Goal: Task Accomplishment & Management: Use online tool/utility

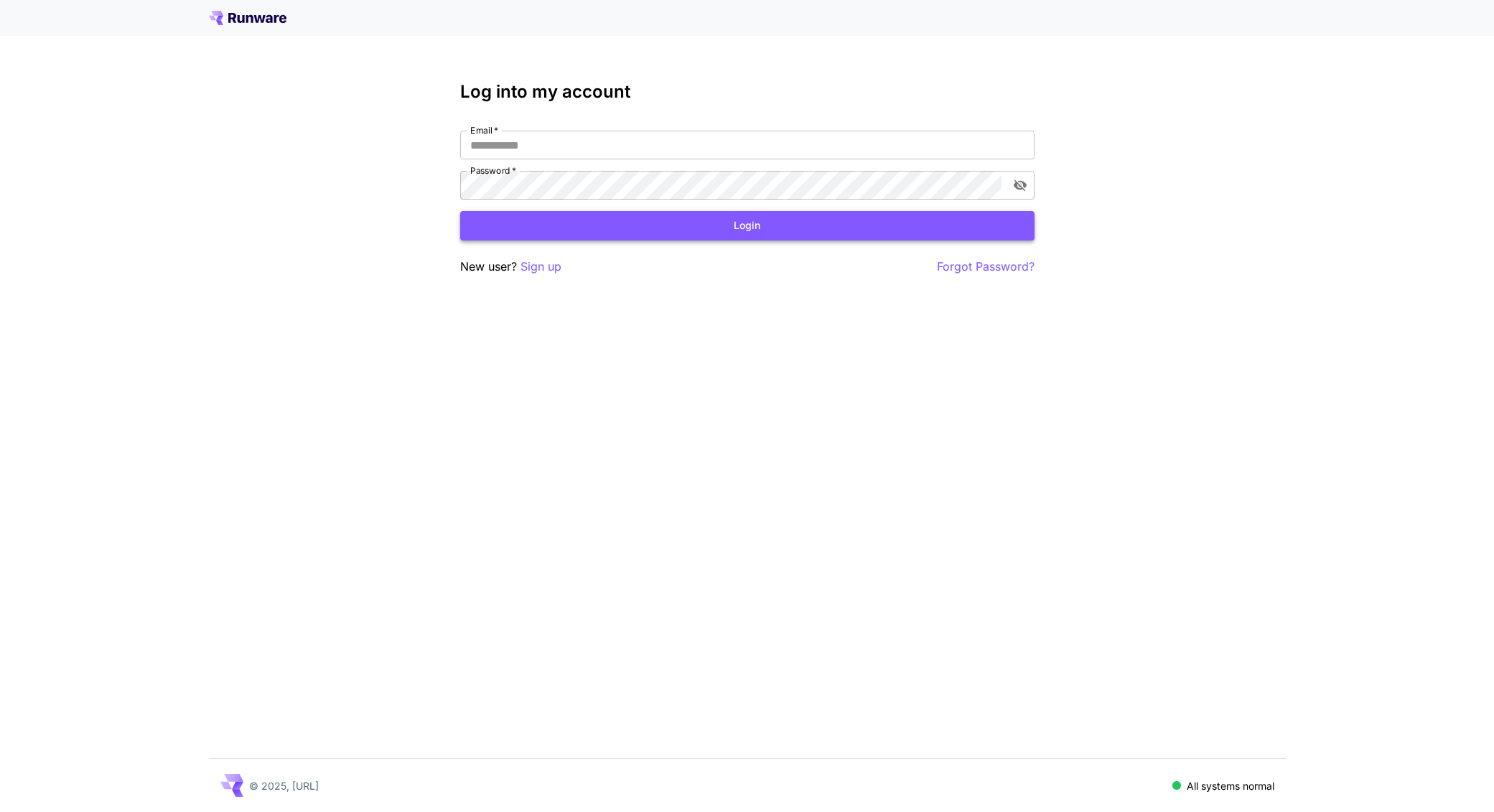
type input "**********"
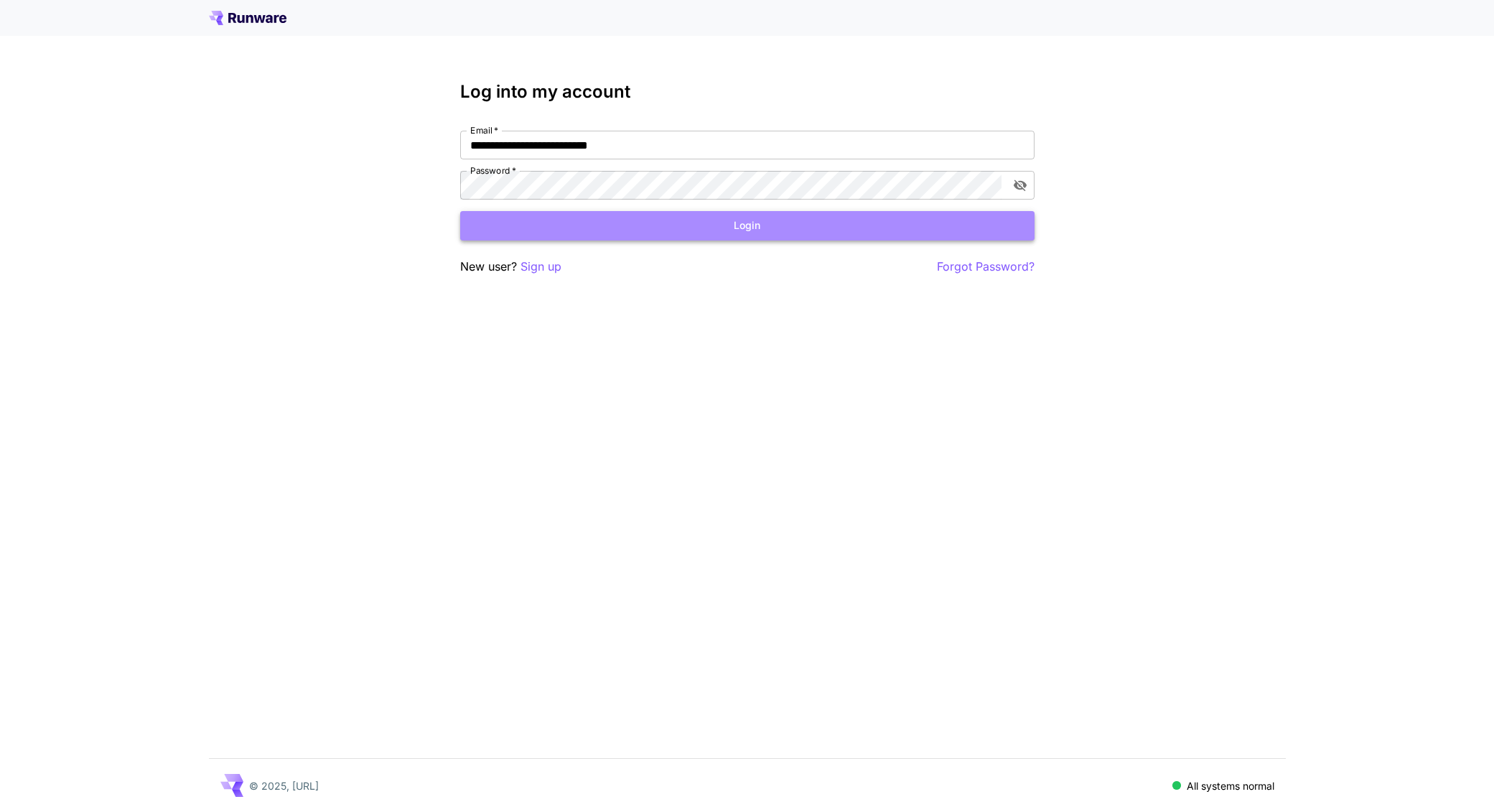
click at [787, 219] on button "Login" at bounding box center [747, 226] width 575 height 29
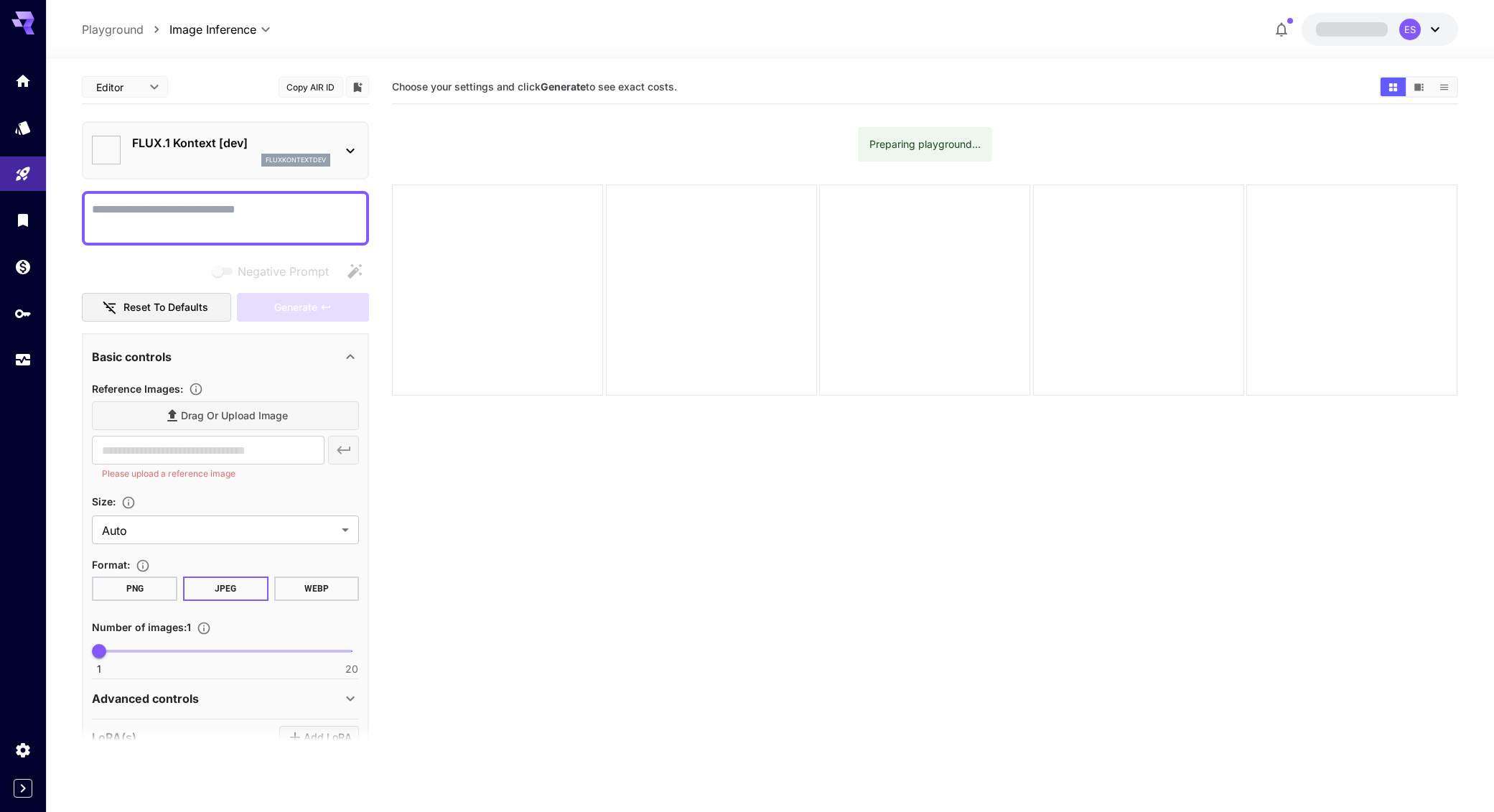
type input "*******"
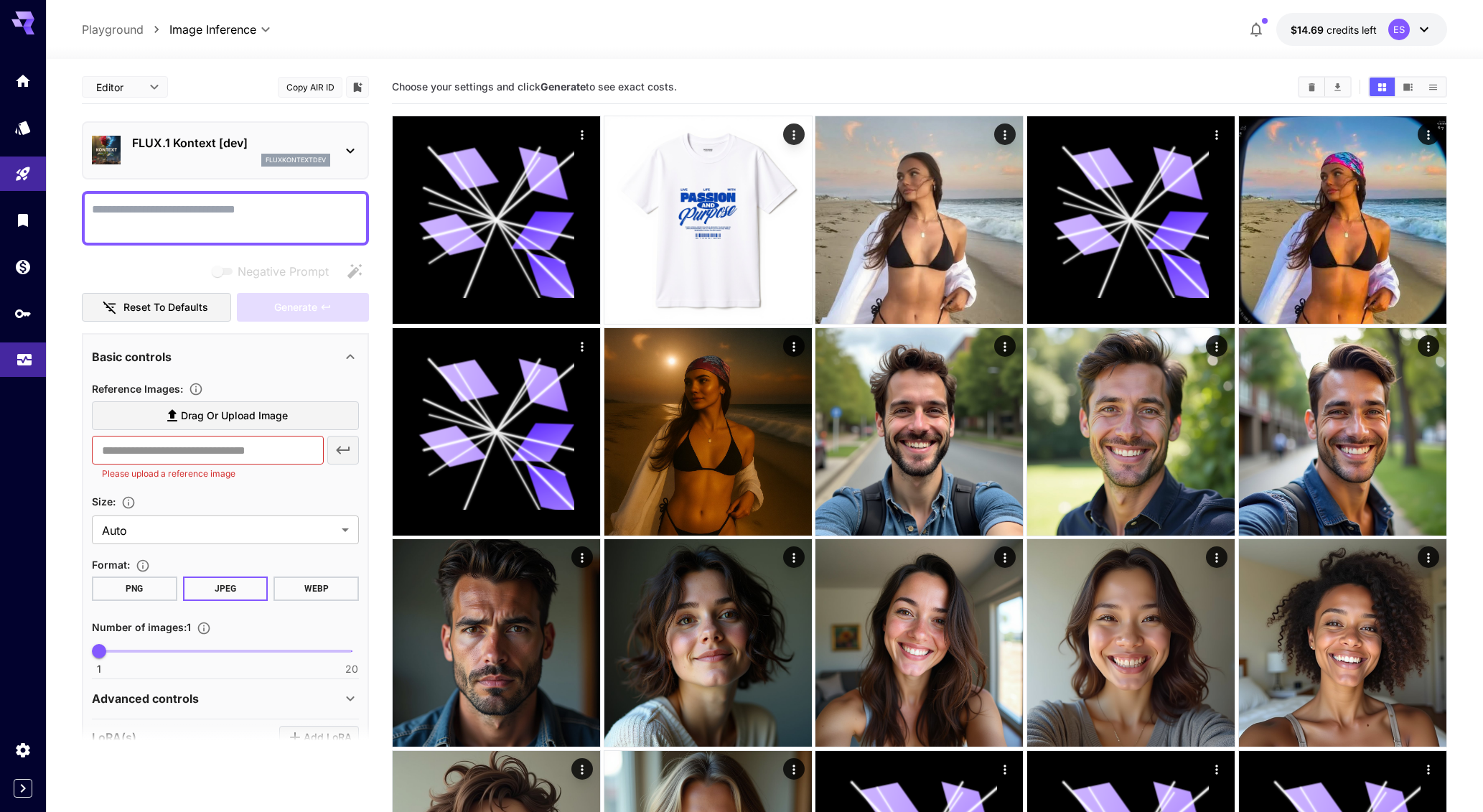
click at [28, 368] on link at bounding box center [23, 359] width 46 height 35
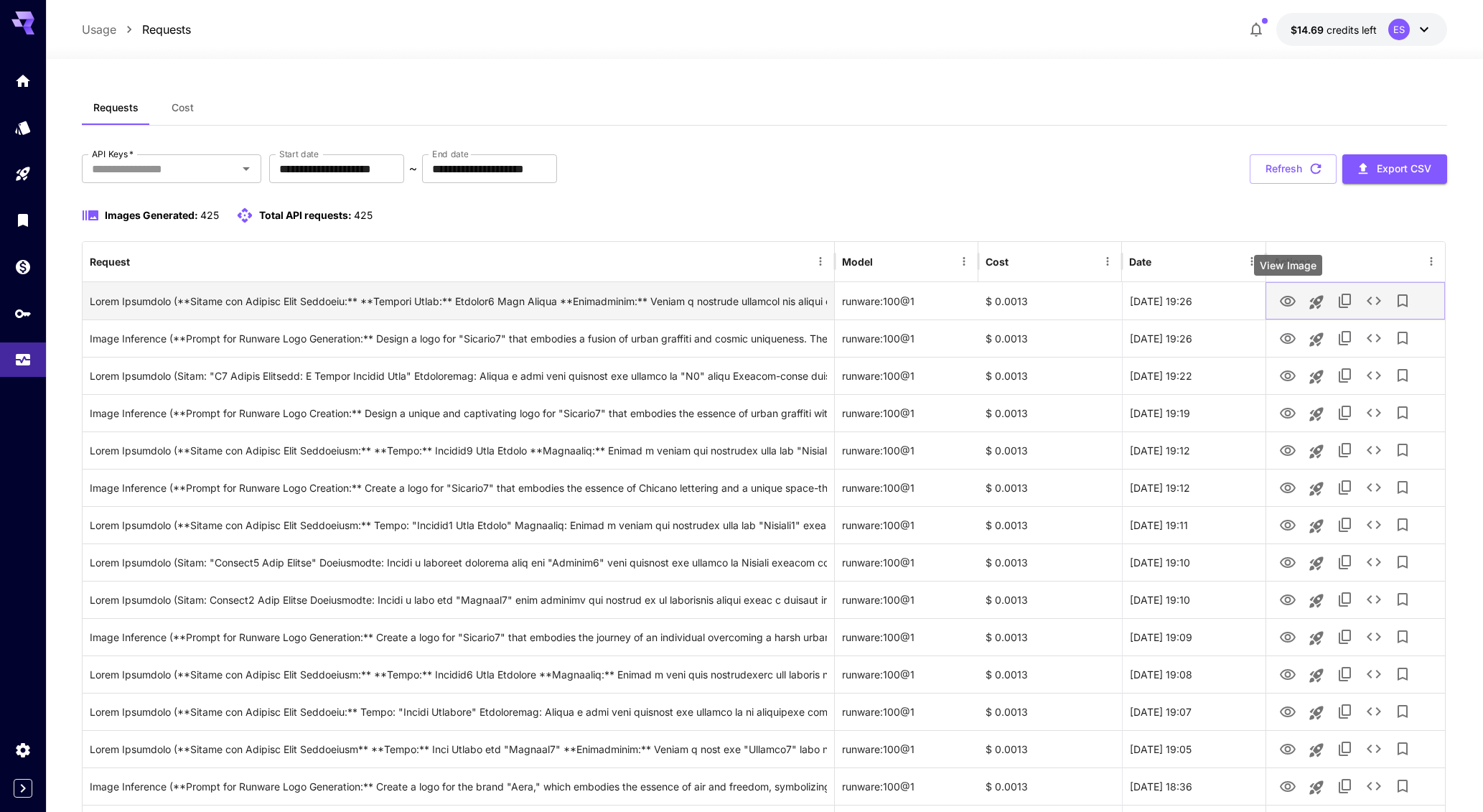
click at [1281, 305] on icon "View Image" at bounding box center [1287, 301] width 17 height 17
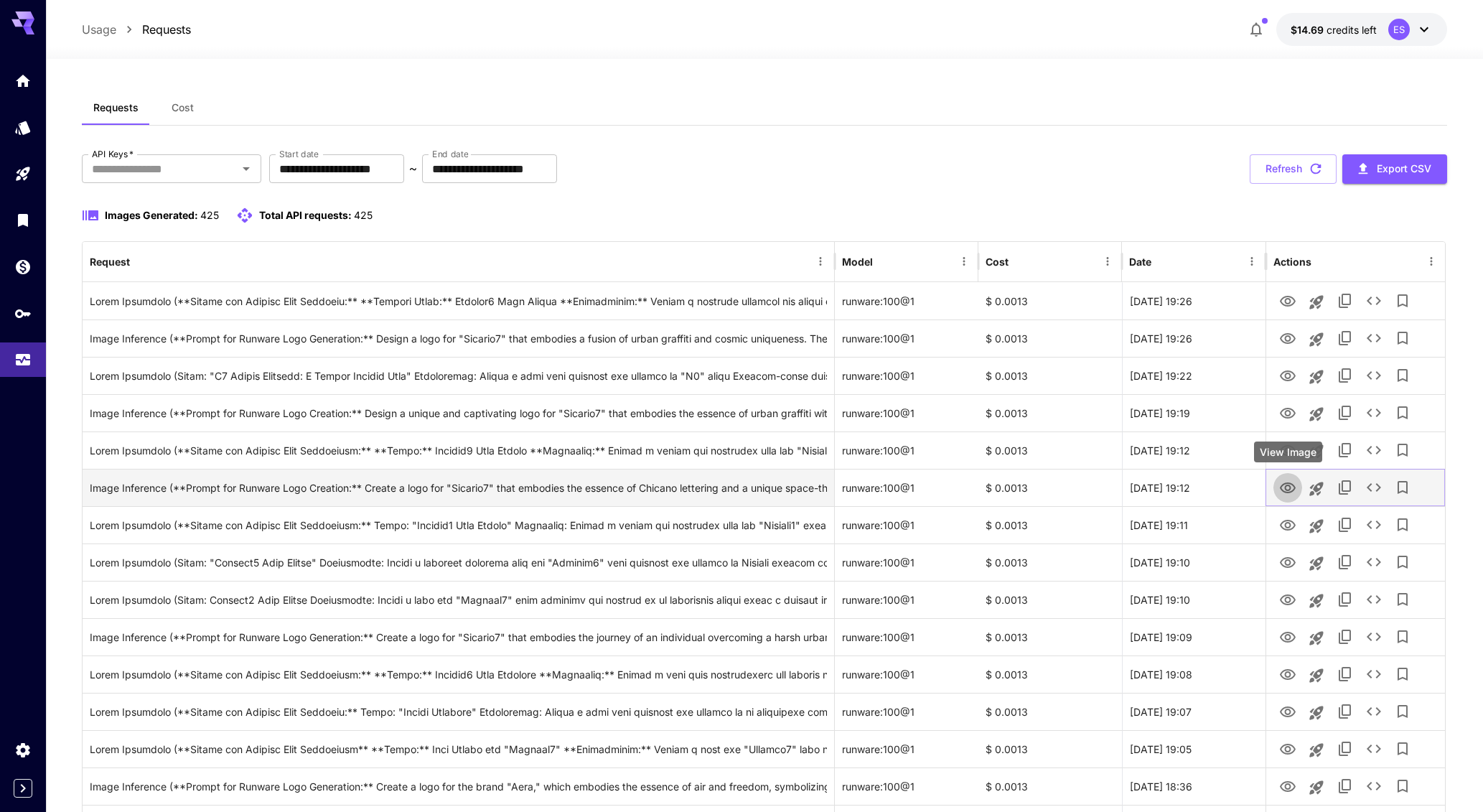
click at [1292, 486] on icon "View Image" at bounding box center [1287, 488] width 17 height 17
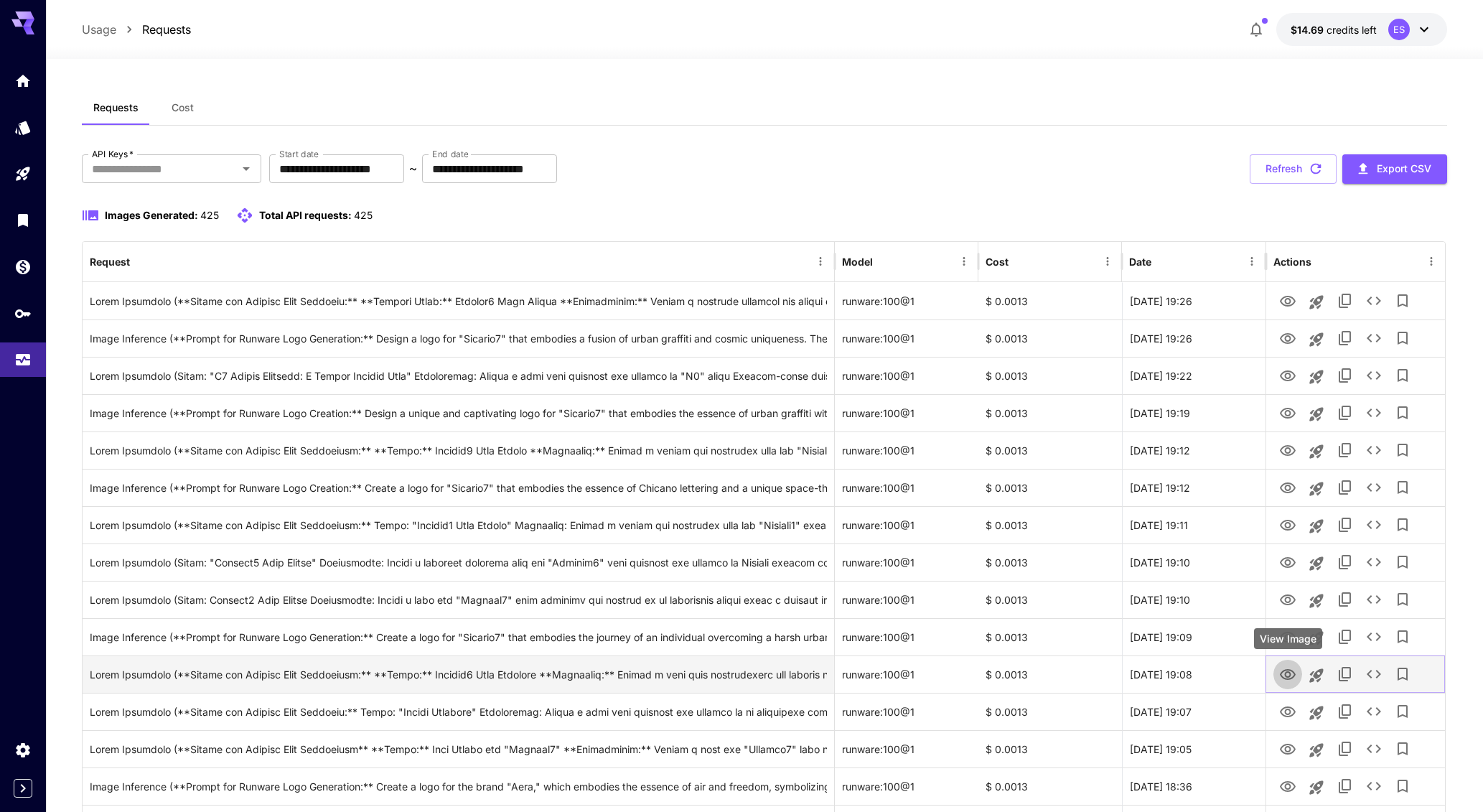
click at [1295, 675] on icon "View Image" at bounding box center [1287, 674] width 15 height 11
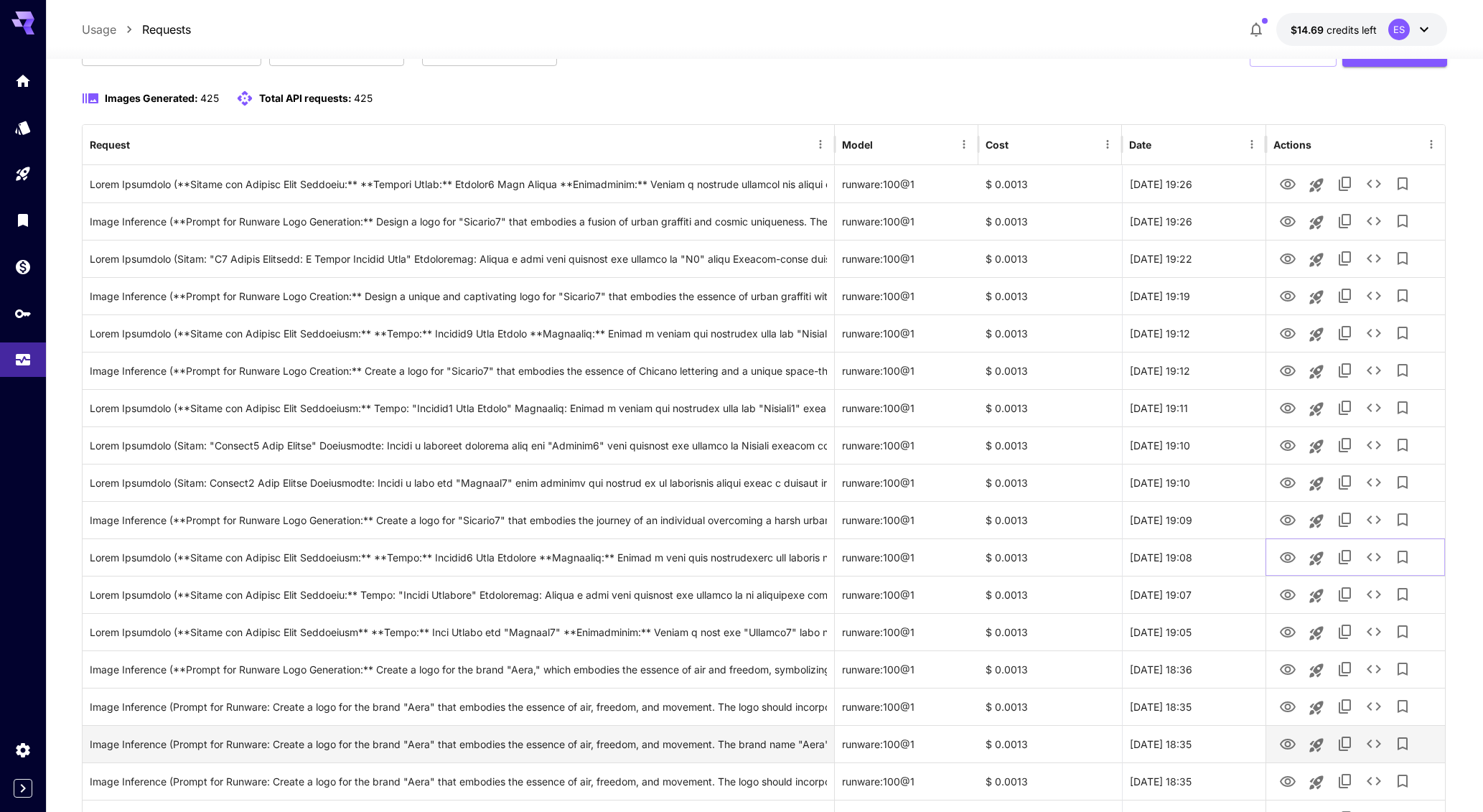
scroll to position [264, 0]
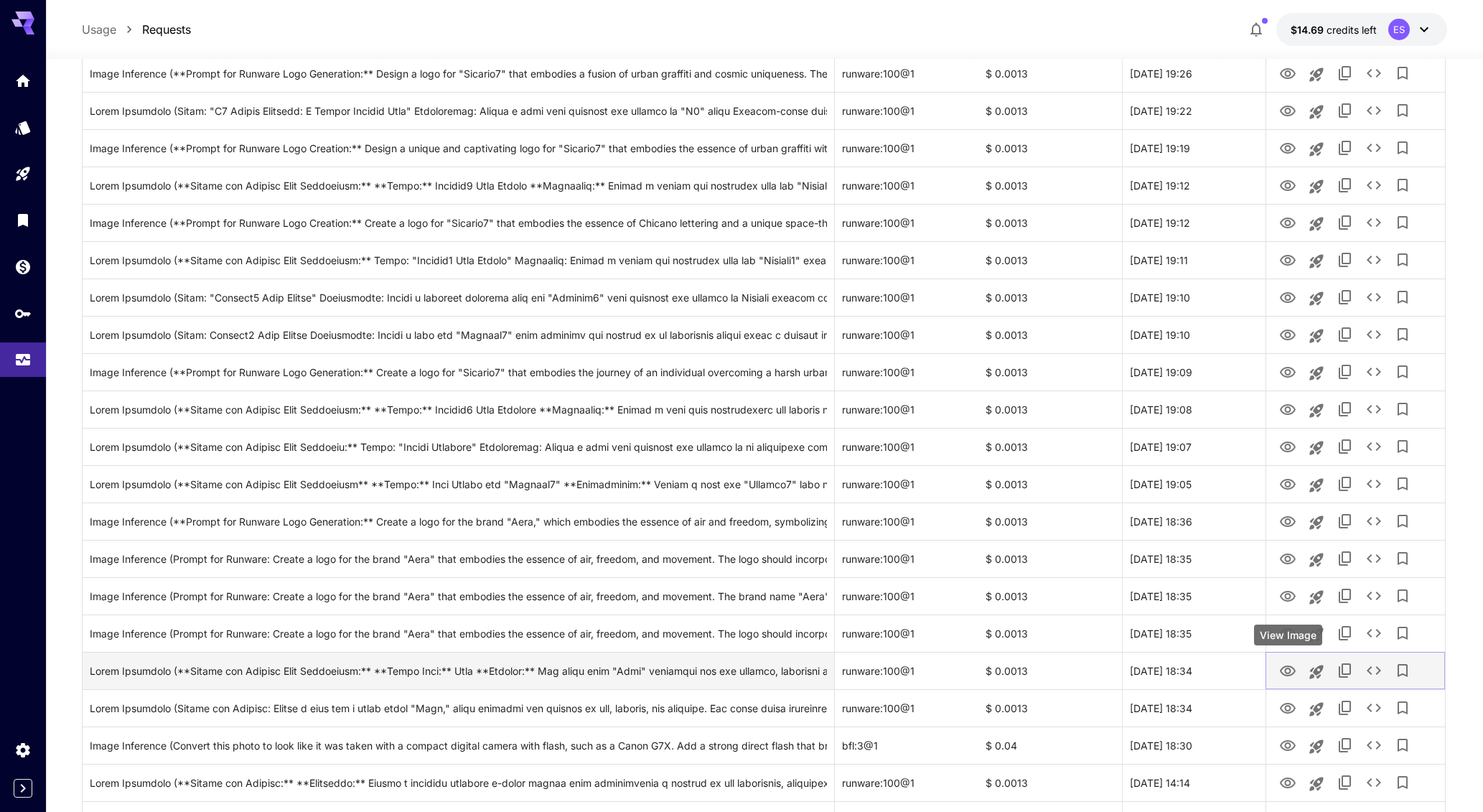
click at [1283, 664] on icon "View Image" at bounding box center [1287, 671] width 17 height 17
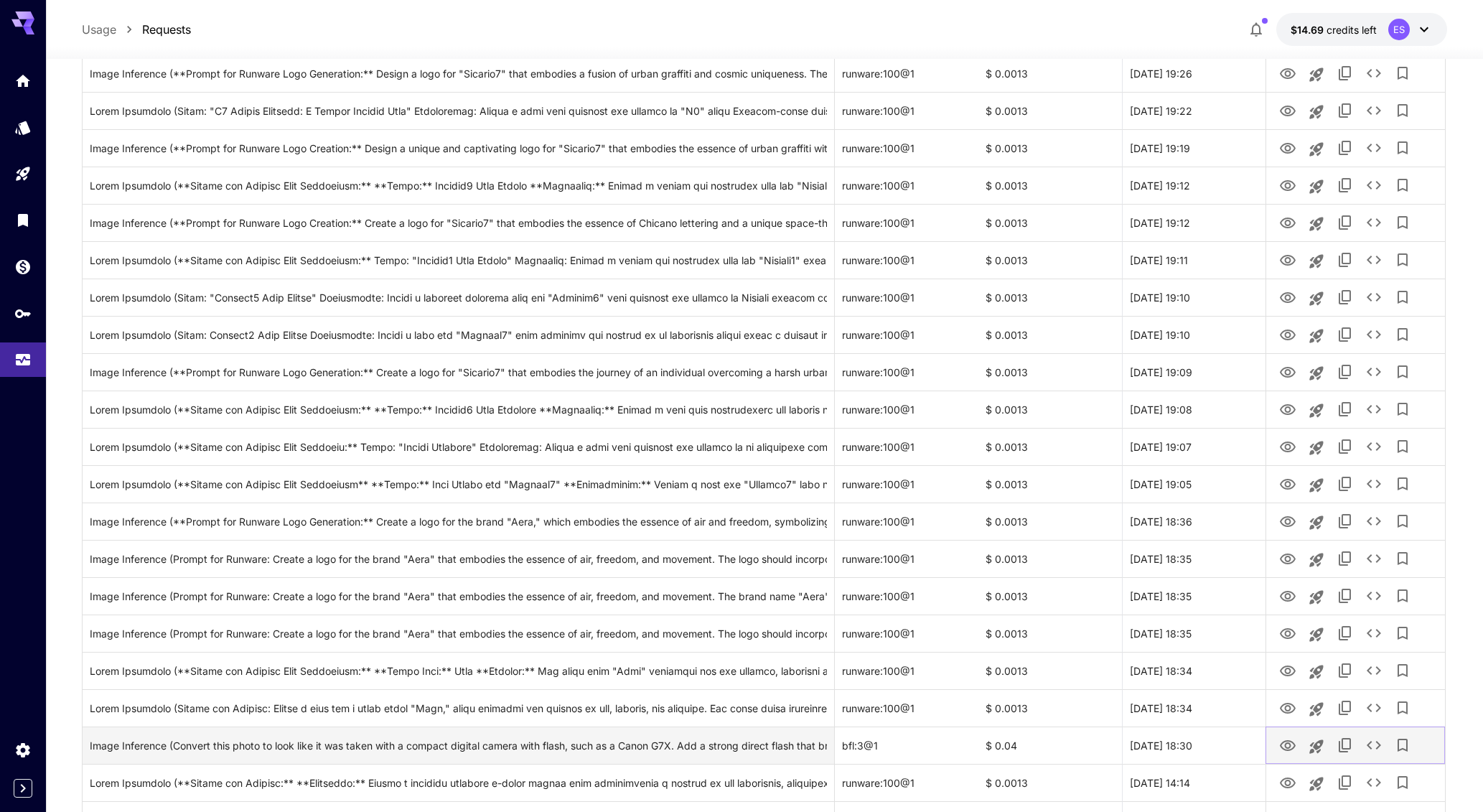
click at [1281, 743] on icon "View Image" at bounding box center [1287, 745] width 15 height 11
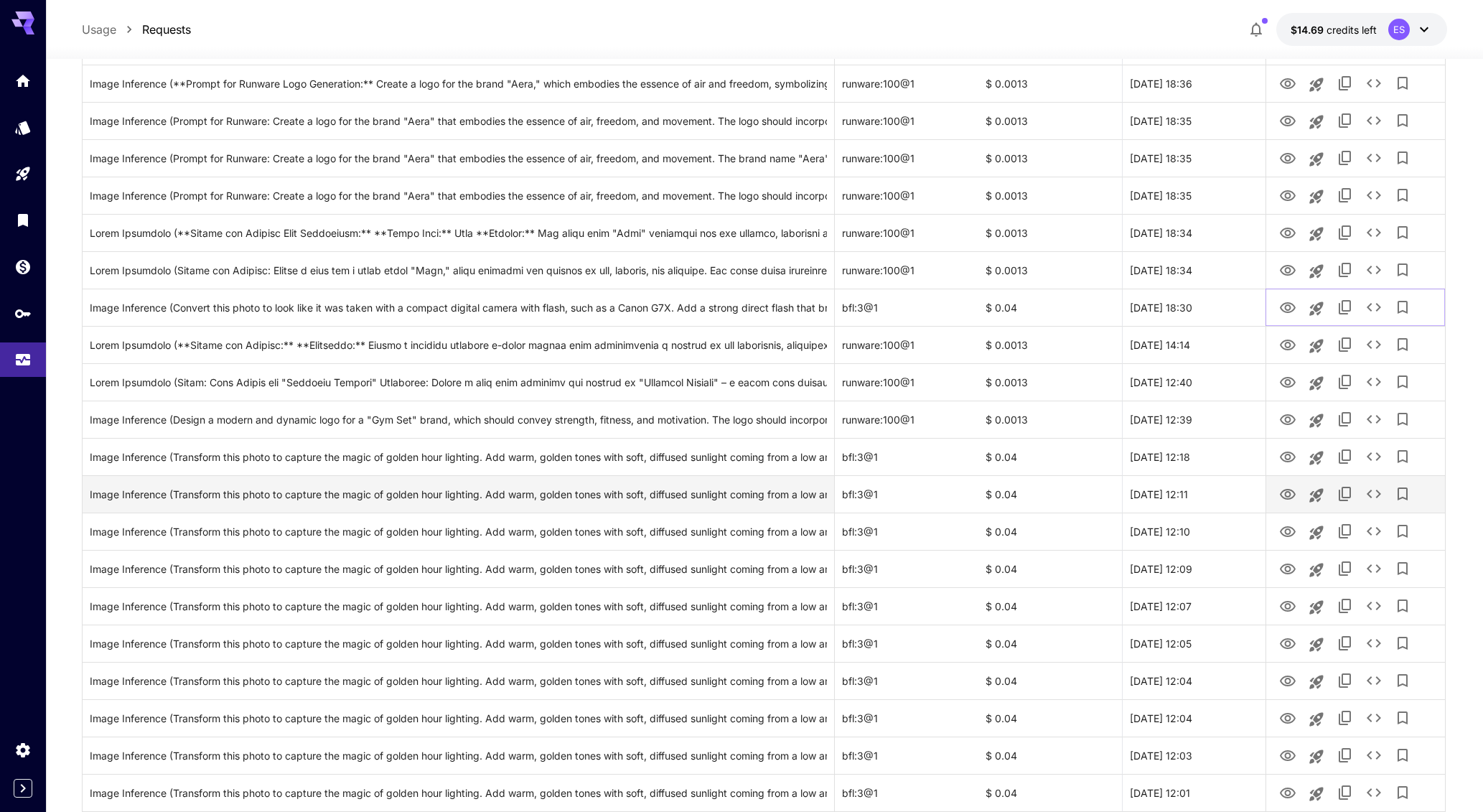
scroll to position [1187, 0]
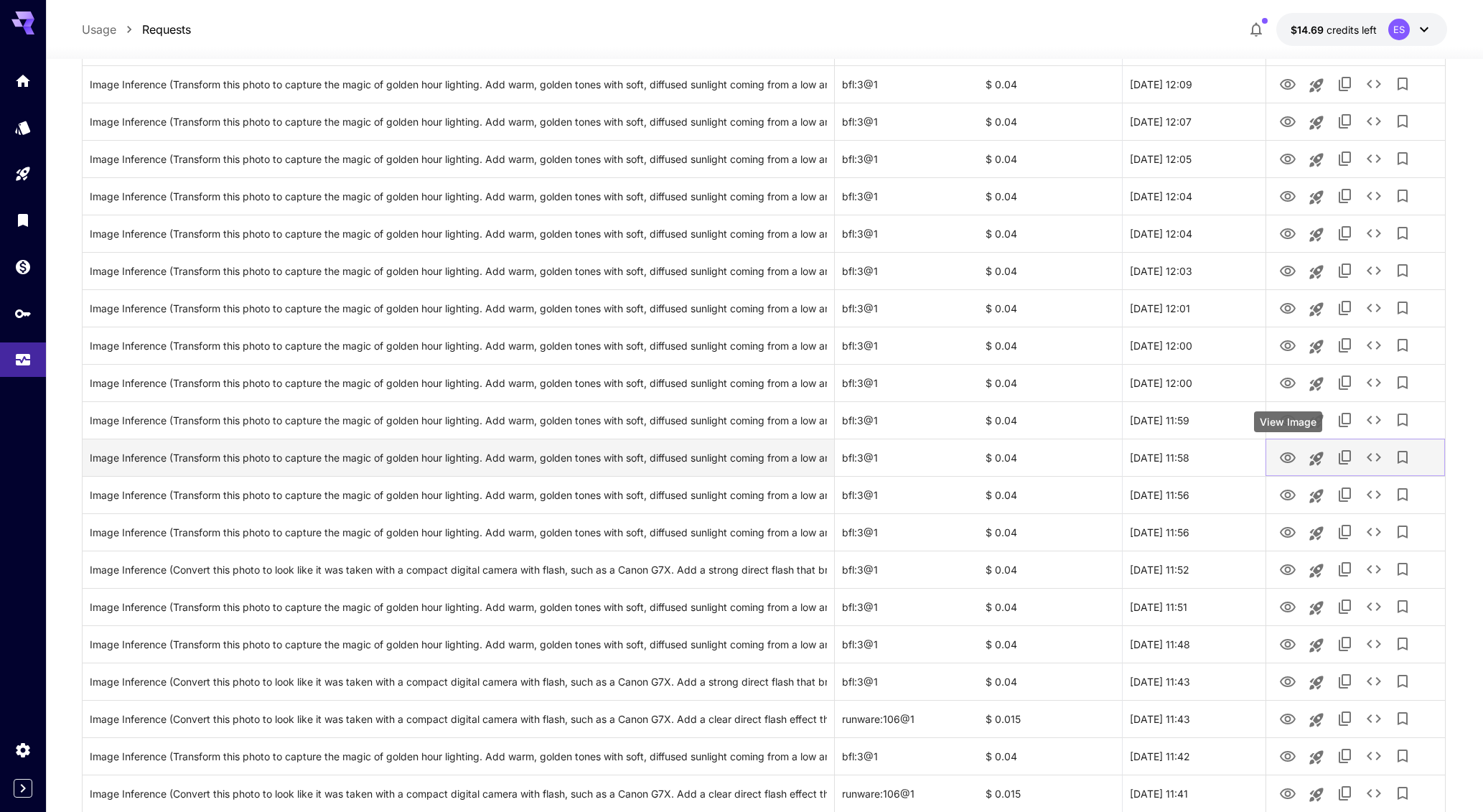
click at [1288, 458] on icon "View Image" at bounding box center [1287, 458] width 17 height 17
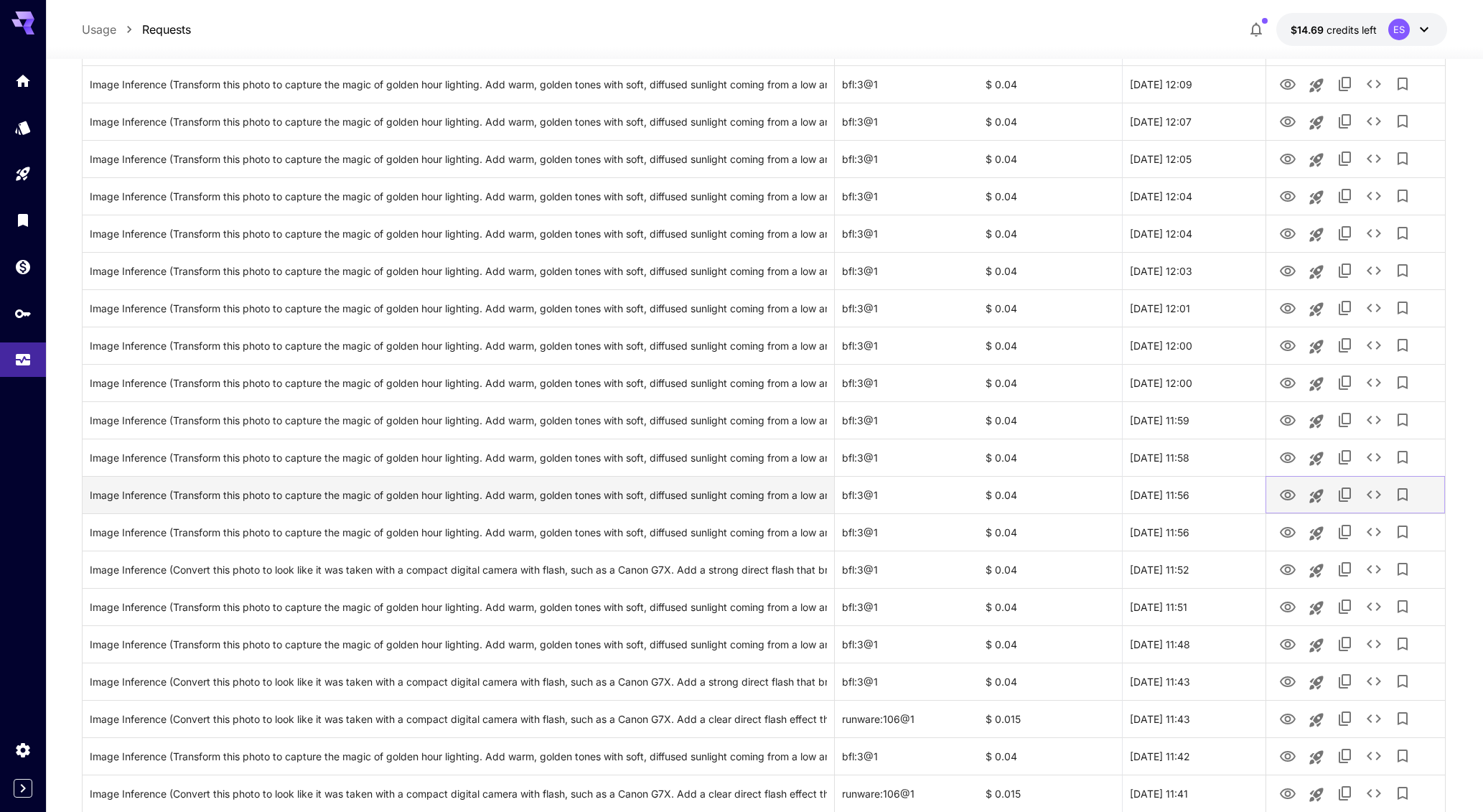
click at [1291, 489] on icon "View Image" at bounding box center [1287, 495] width 17 height 17
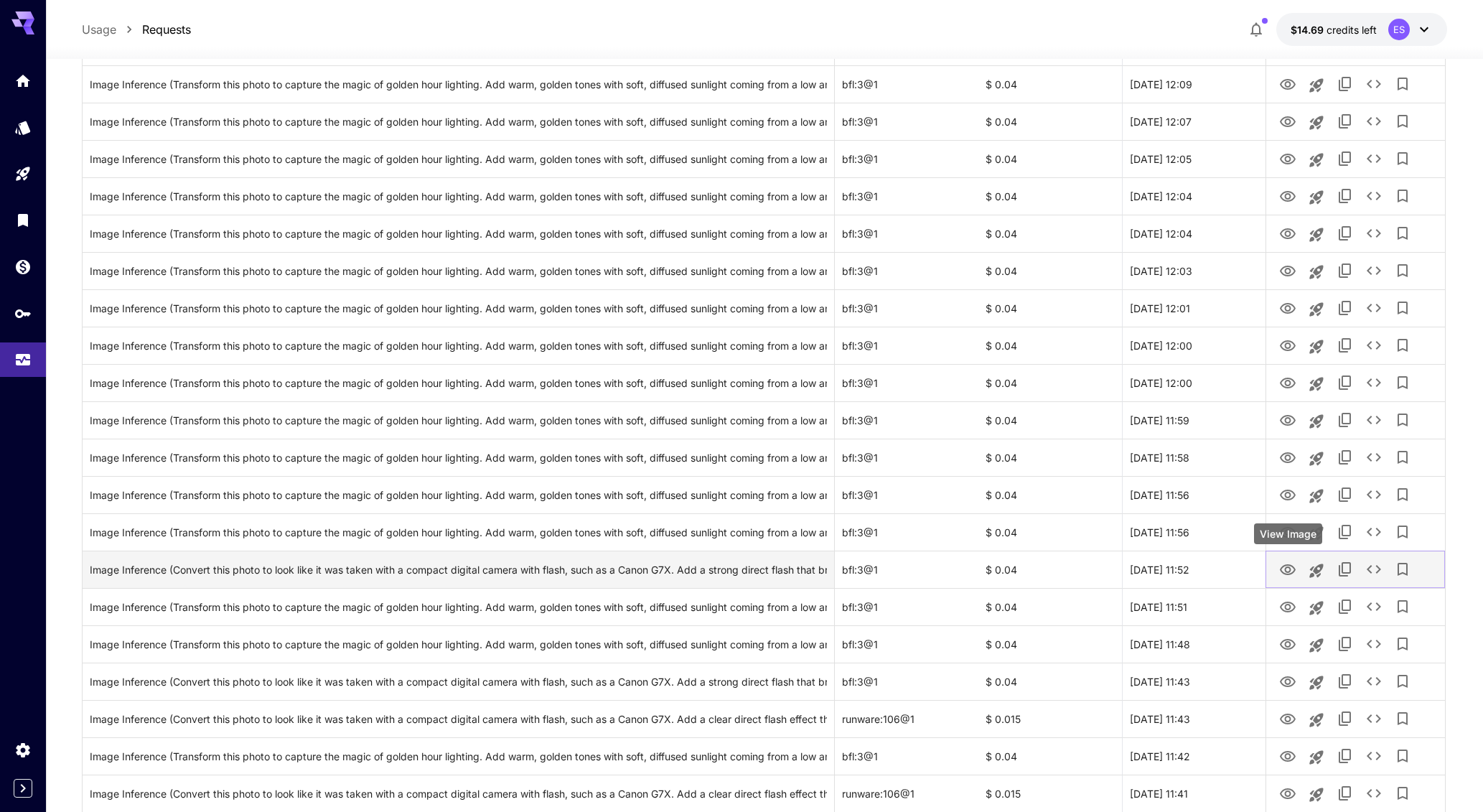
click at [1292, 567] on icon "View Image" at bounding box center [1287, 569] width 17 height 17
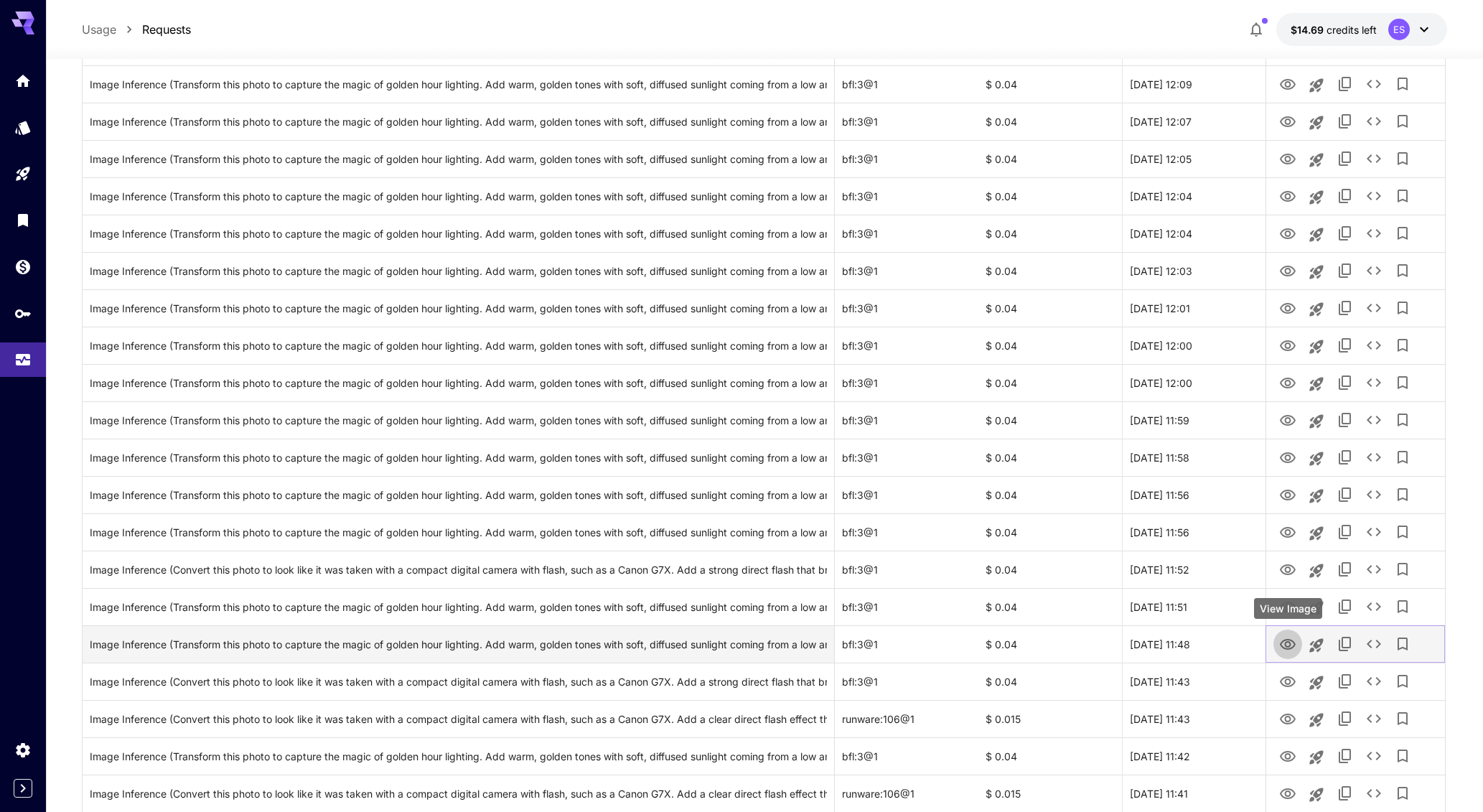
click at [1293, 641] on icon "View Image" at bounding box center [1287, 643] width 15 height 11
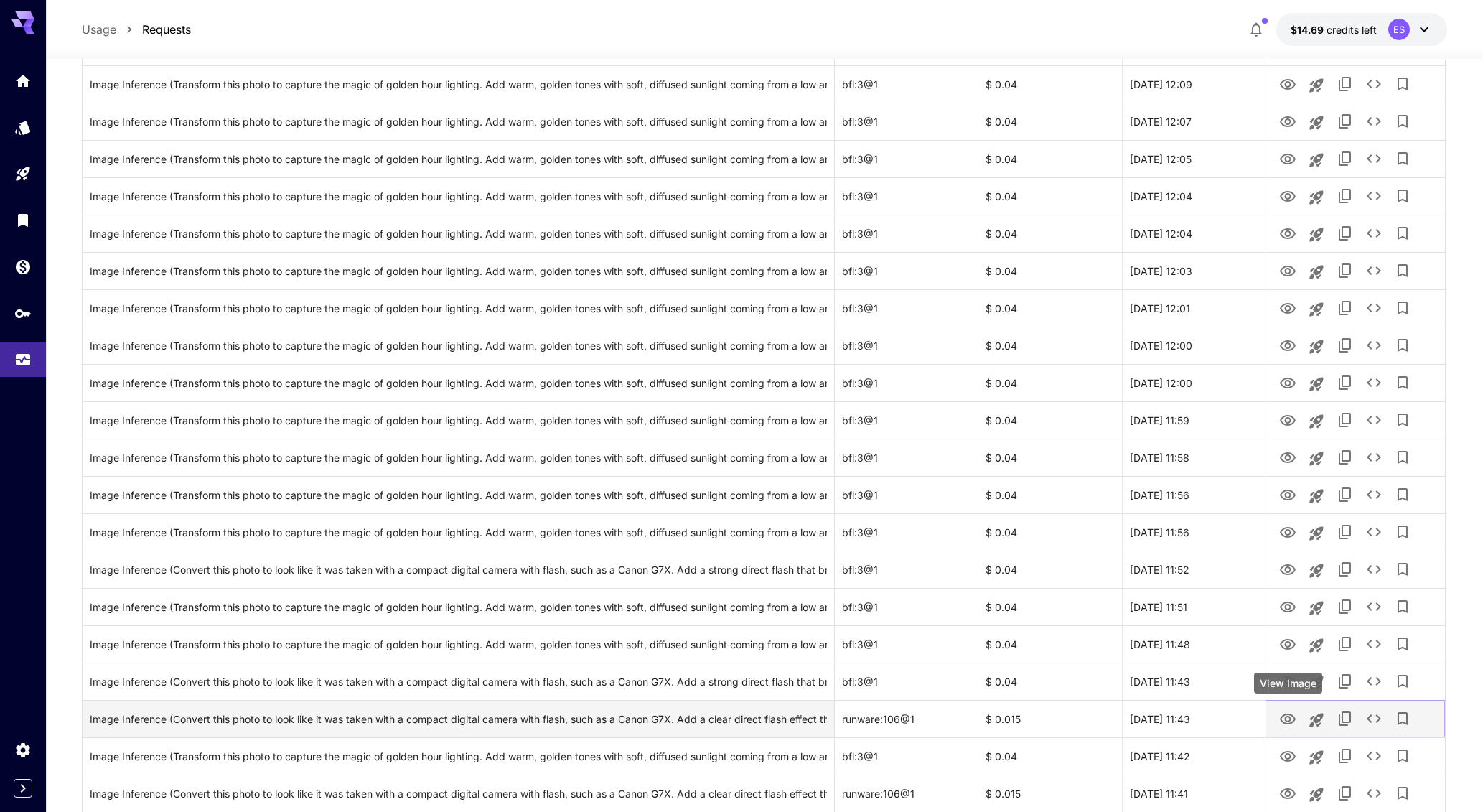
click at [1287, 713] on icon "View Image" at bounding box center [1287, 718] width 15 height 11
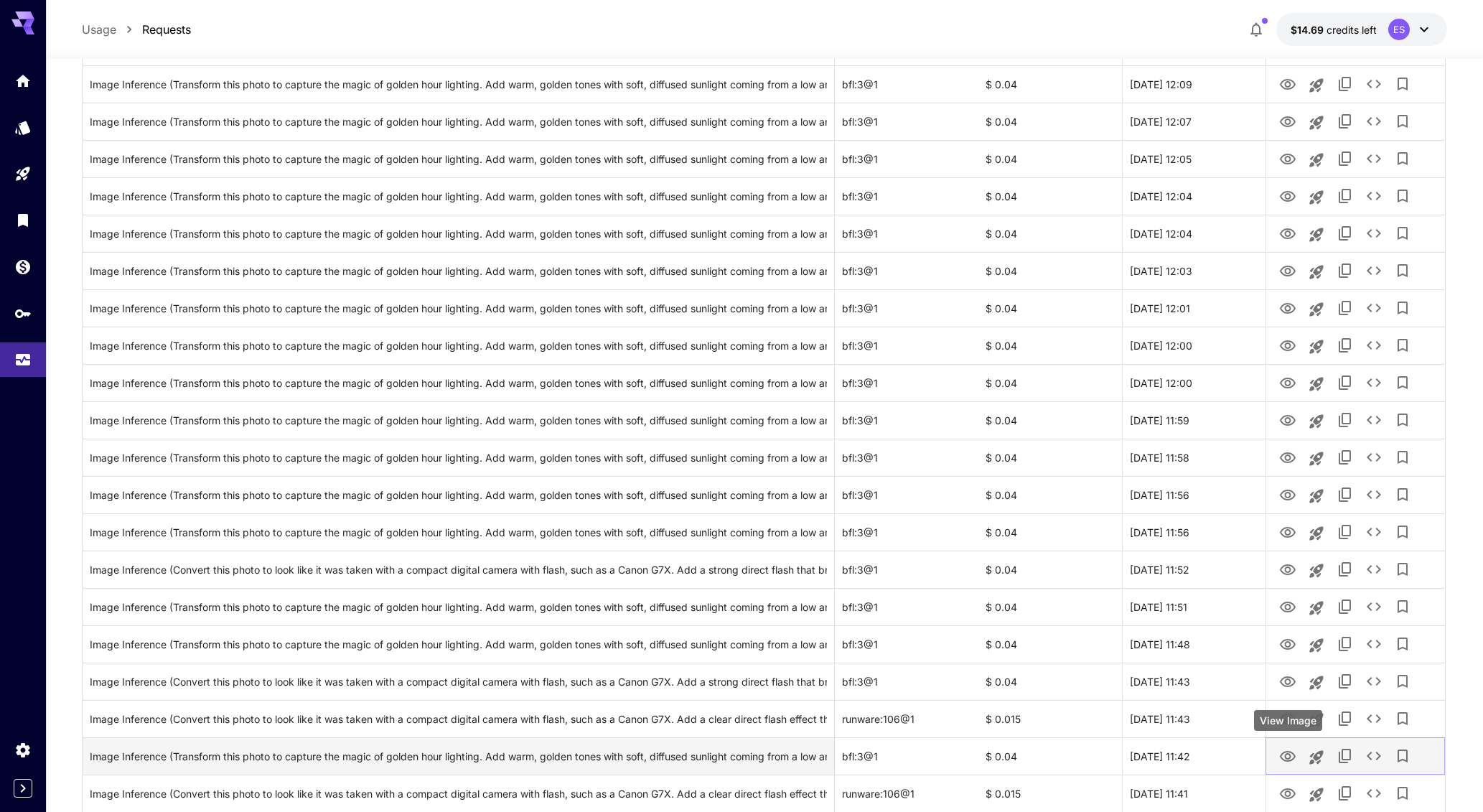
click at [1287, 746] on link "View Image" at bounding box center [1287, 755] width 17 height 18
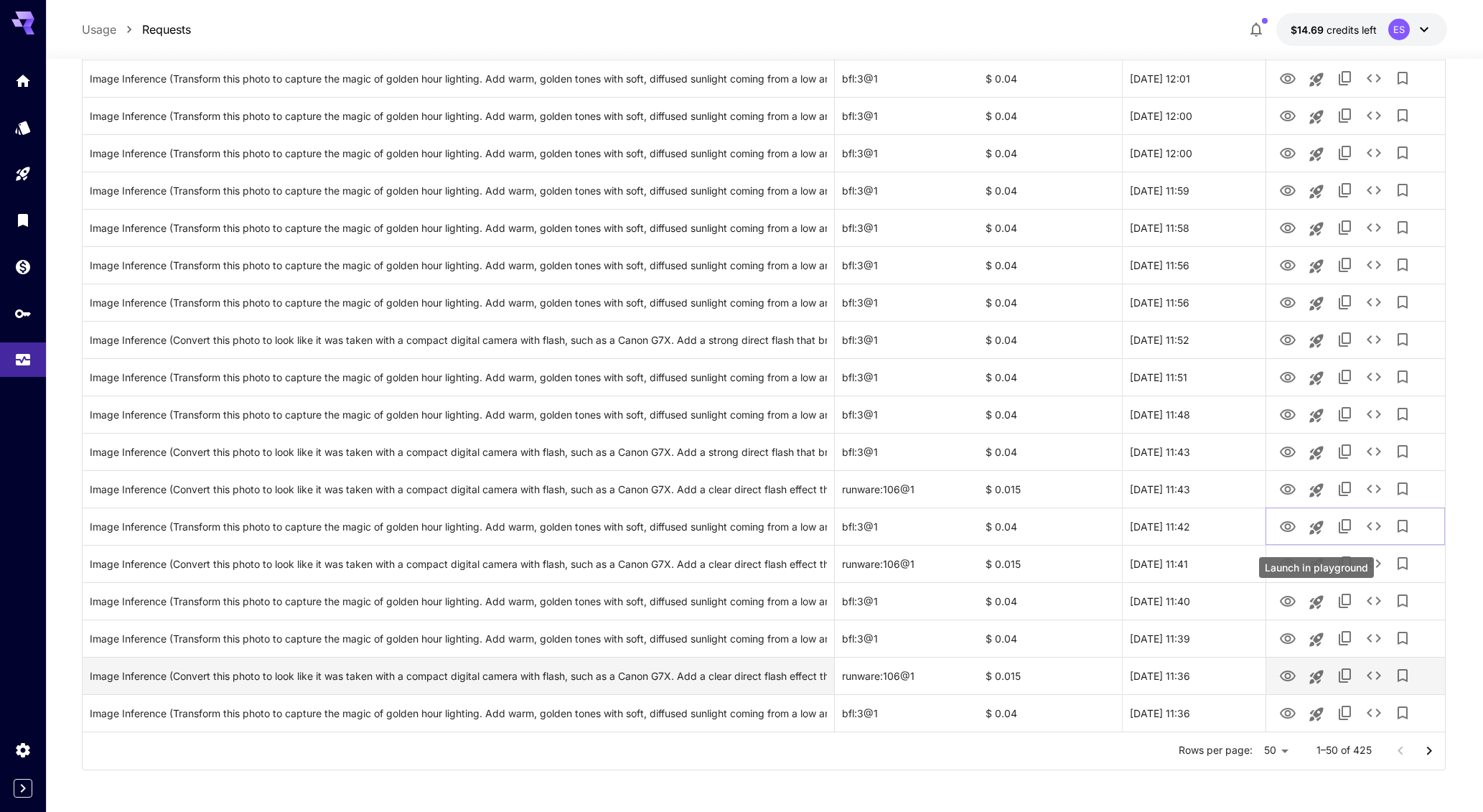
scroll to position [1418, 0]
click at [1292, 679] on icon "View Image" at bounding box center [1287, 674] width 17 height 17
click at [1283, 679] on icon "View Image" at bounding box center [1287, 674] width 17 height 17
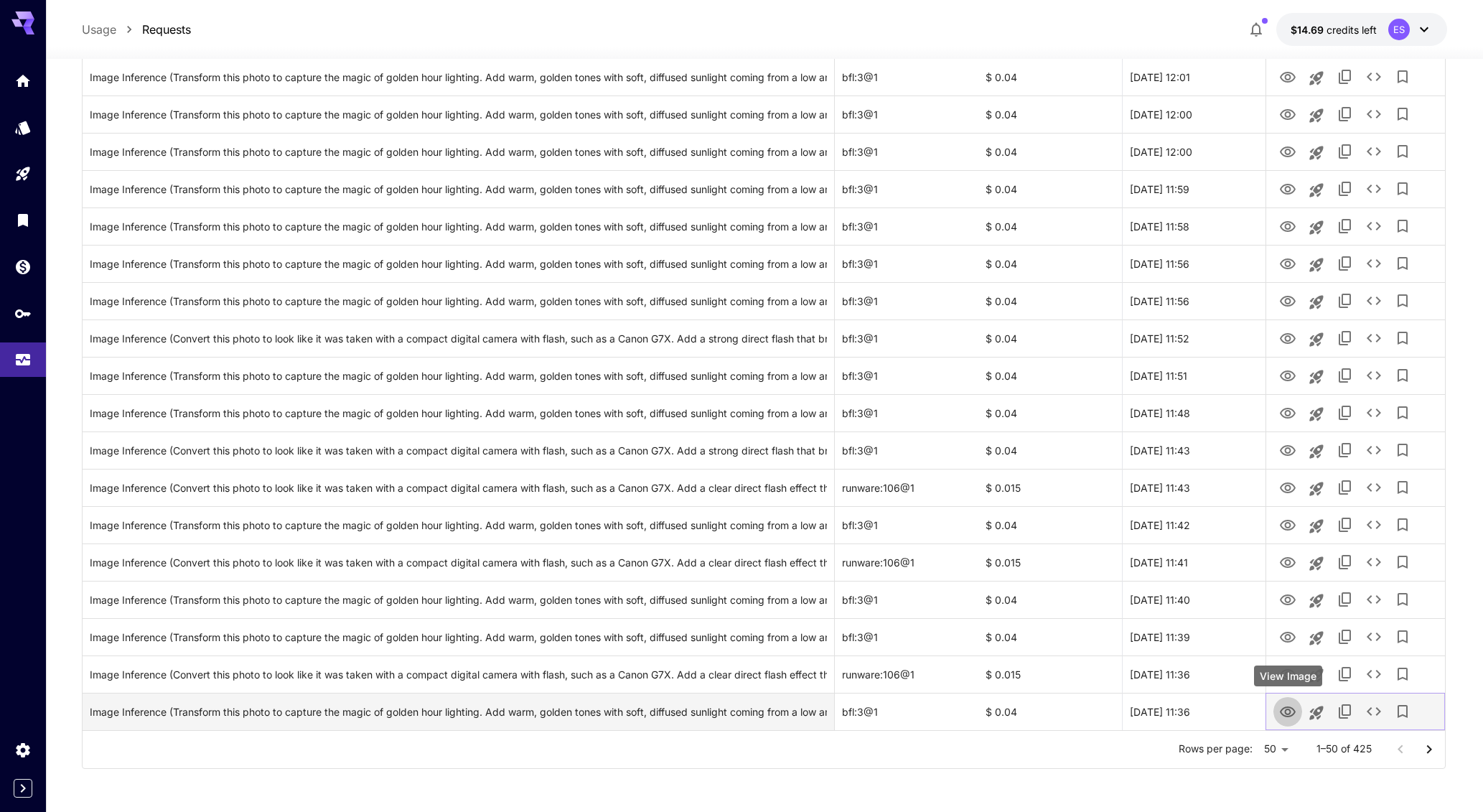
click at [1292, 716] on icon "View Image" at bounding box center [1287, 711] width 17 height 17
